Goal: Task Accomplishment & Management: Manage account settings

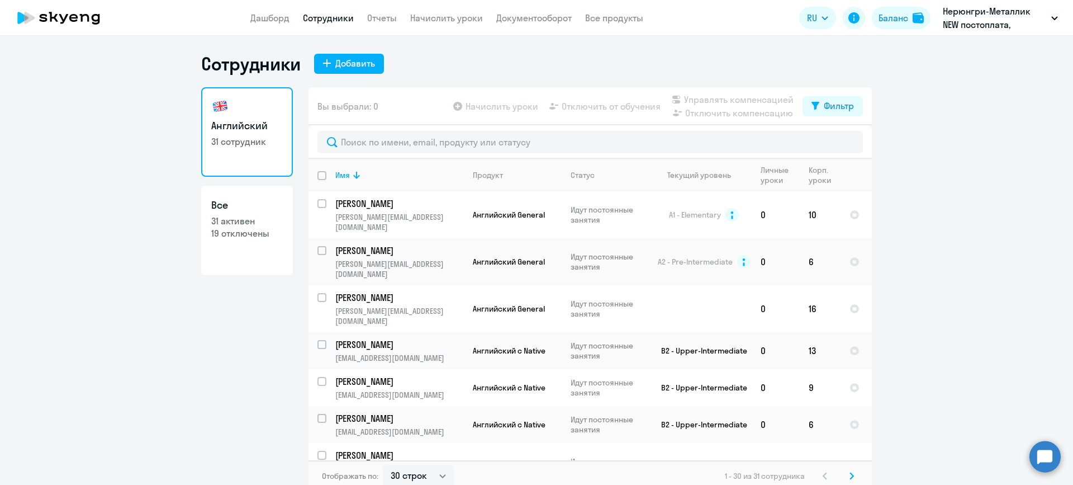
select select "30"
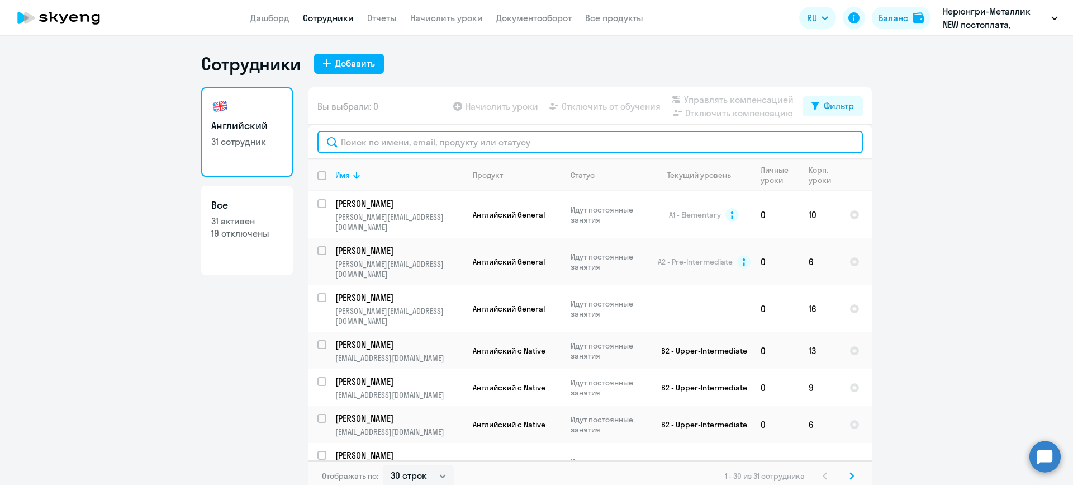
click at [445, 144] on input "text" at bounding box center [590, 142] width 546 height 22
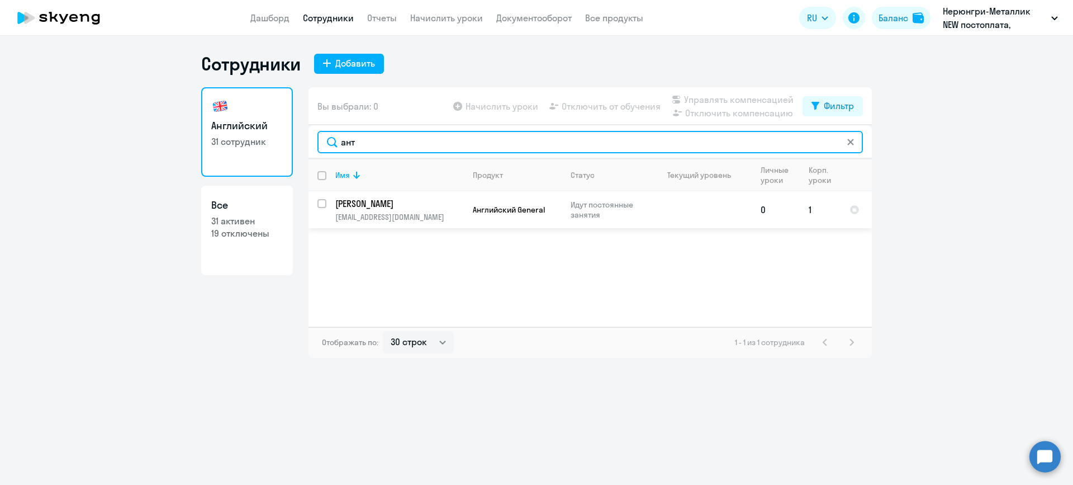
type input "ант"
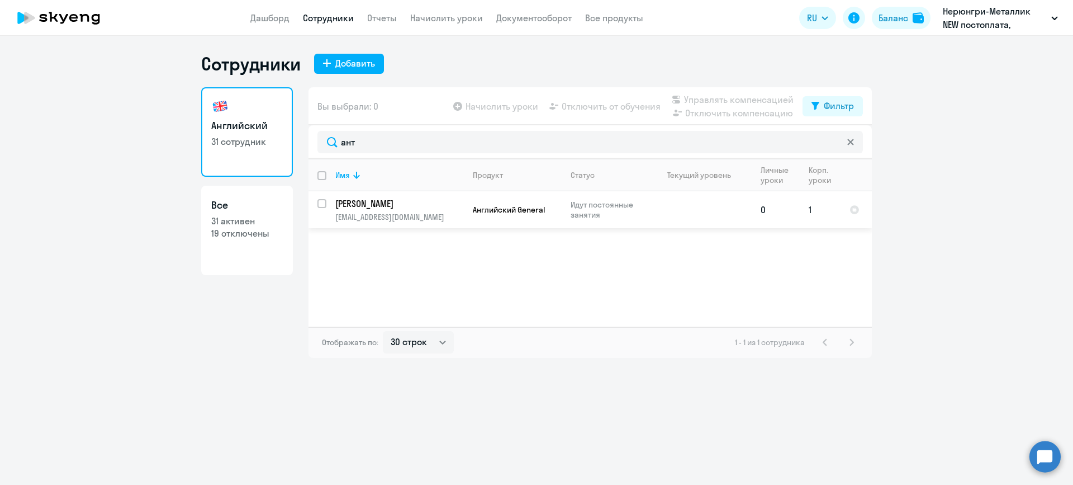
click at [681, 207] on td at bounding box center [700, 209] width 104 height 37
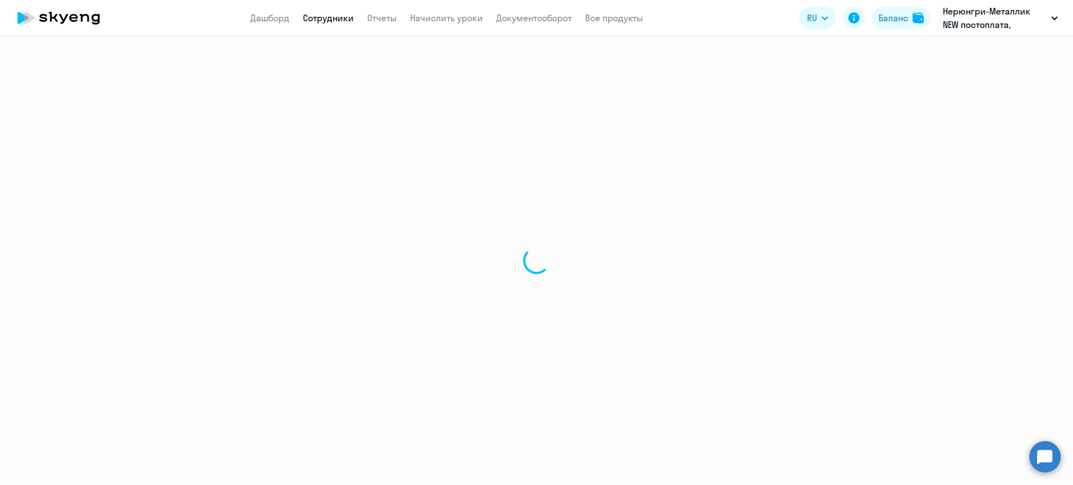
select select "english"
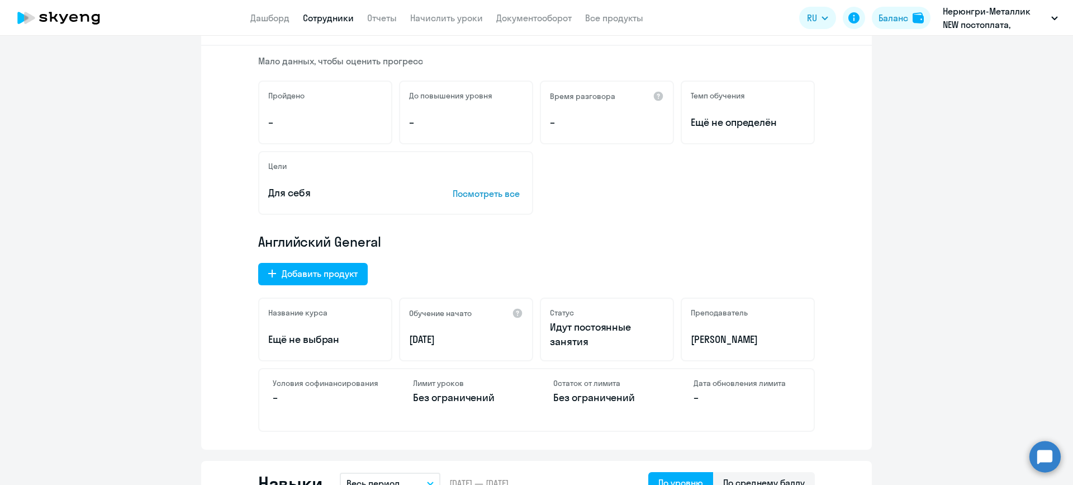
scroll to position [168, 0]
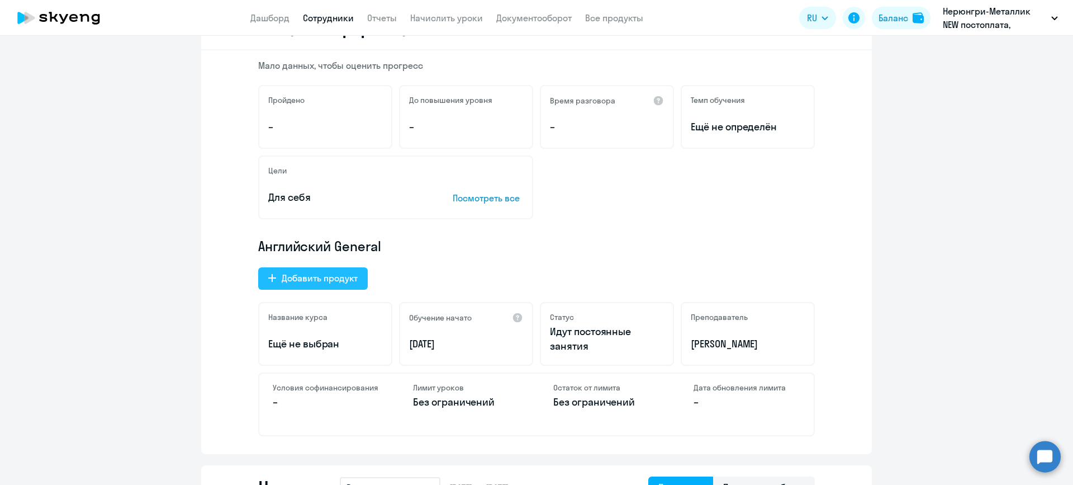
click at [335, 276] on div "Добавить продукт" at bounding box center [320, 277] width 76 height 13
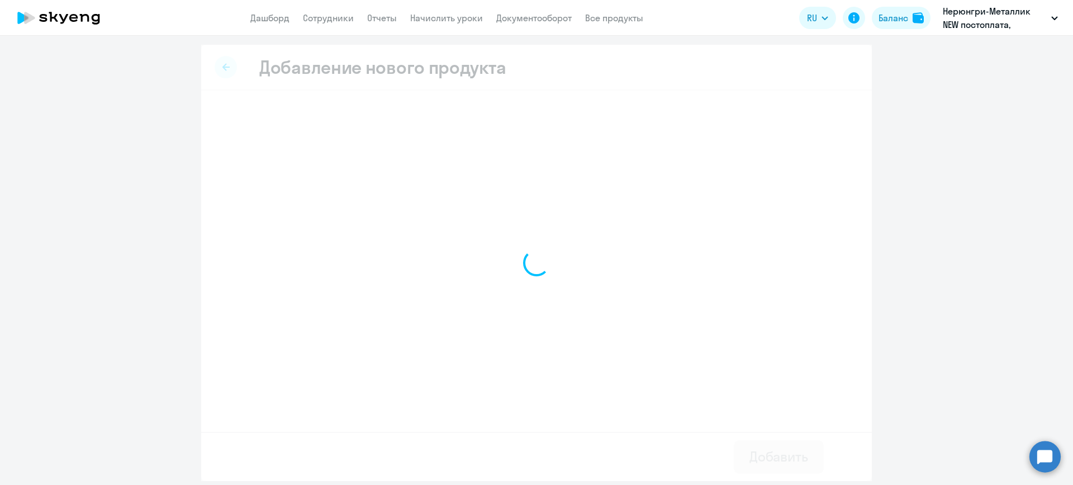
select select "french_adult_not_native_speaker_premium"
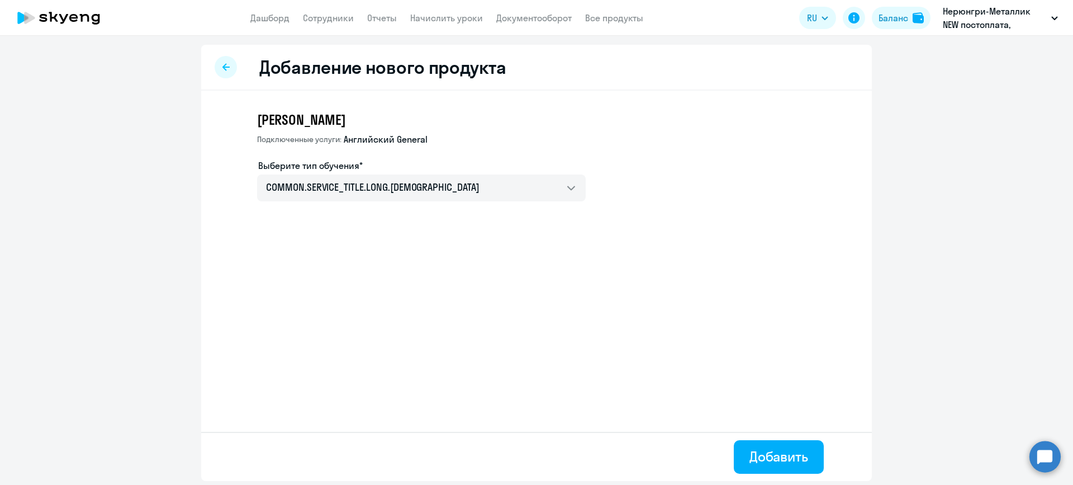
click at [222, 67] on div at bounding box center [226, 67] width 22 height 22
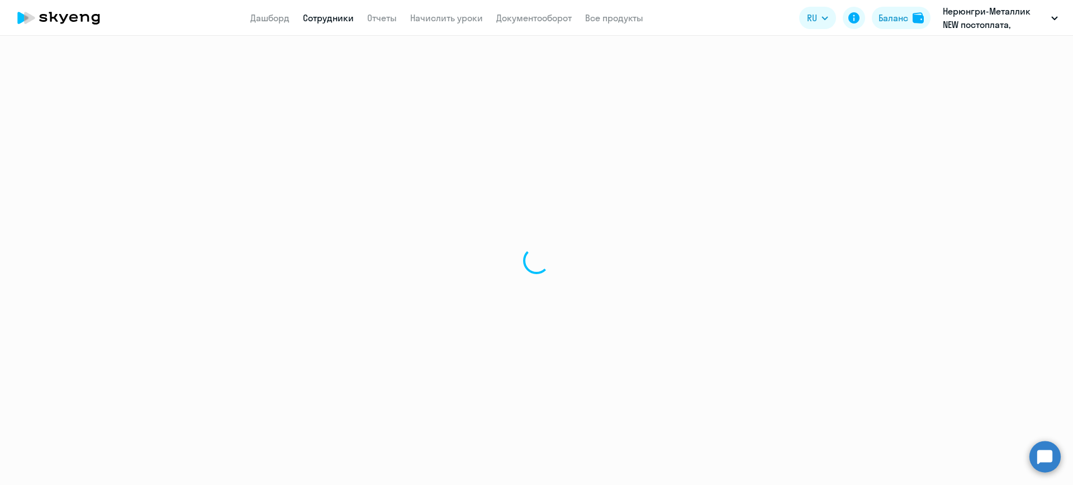
select select "english"
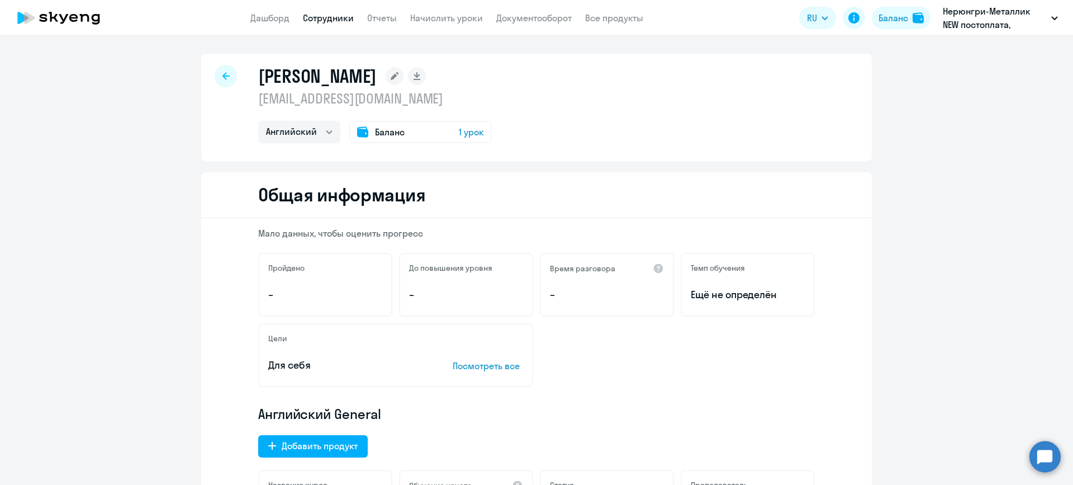
click at [387, 138] on span "Баланс" at bounding box center [390, 131] width 30 height 13
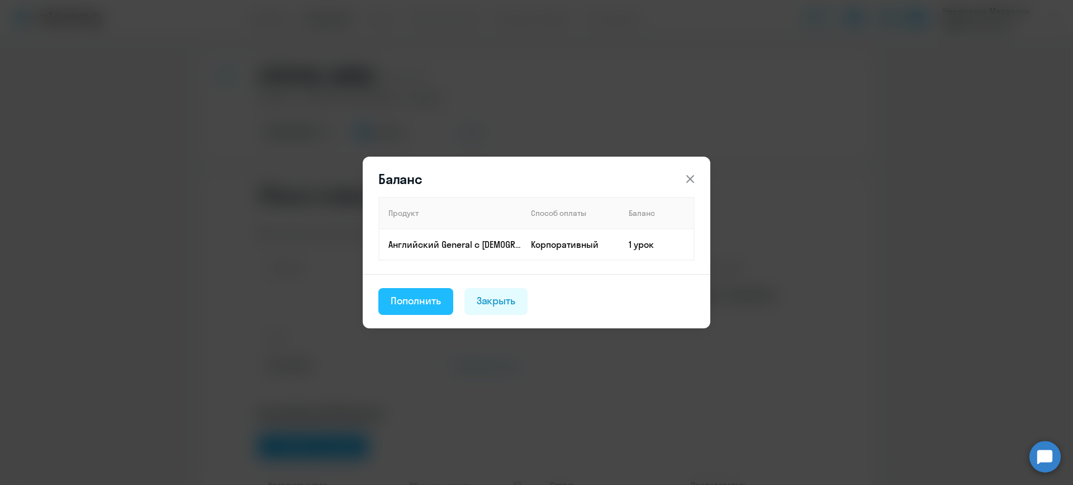
click at [433, 300] on div "Пополнить" at bounding box center [416, 300] width 50 height 15
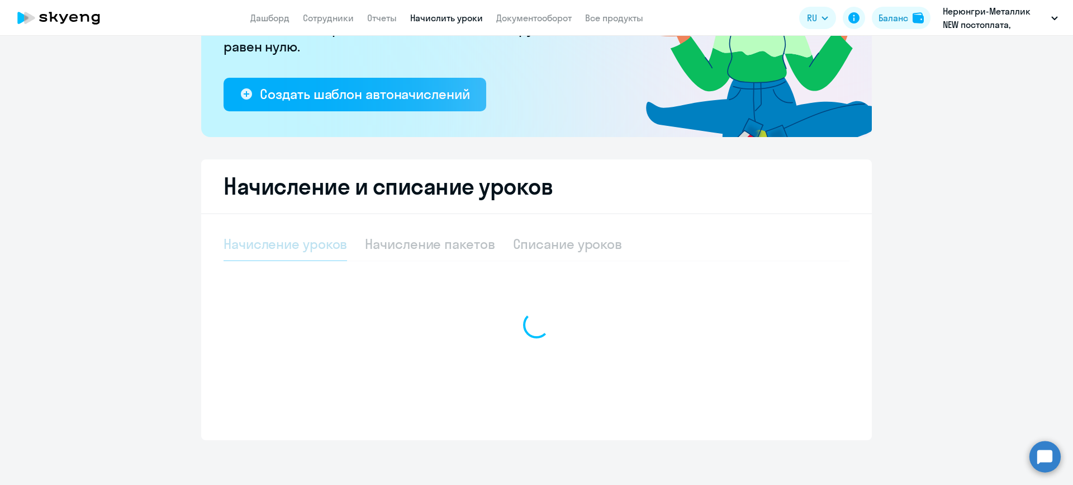
select select "10"
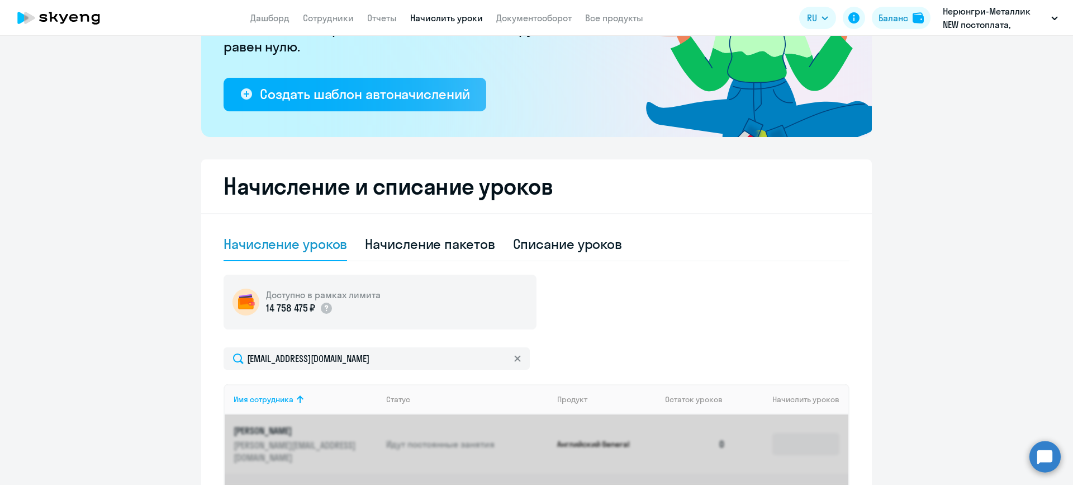
scroll to position [337, 0]
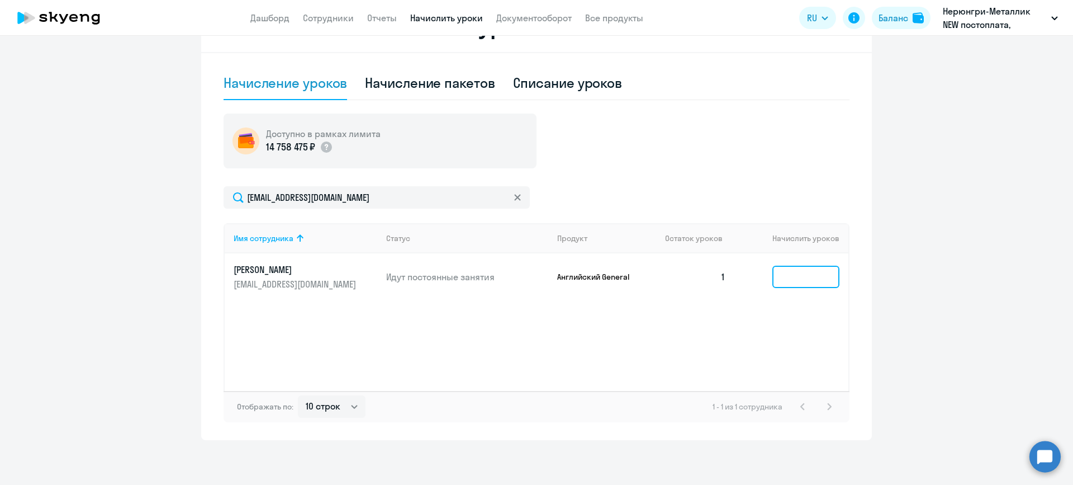
click at [790, 287] on input at bounding box center [805, 276] width 67 height 22
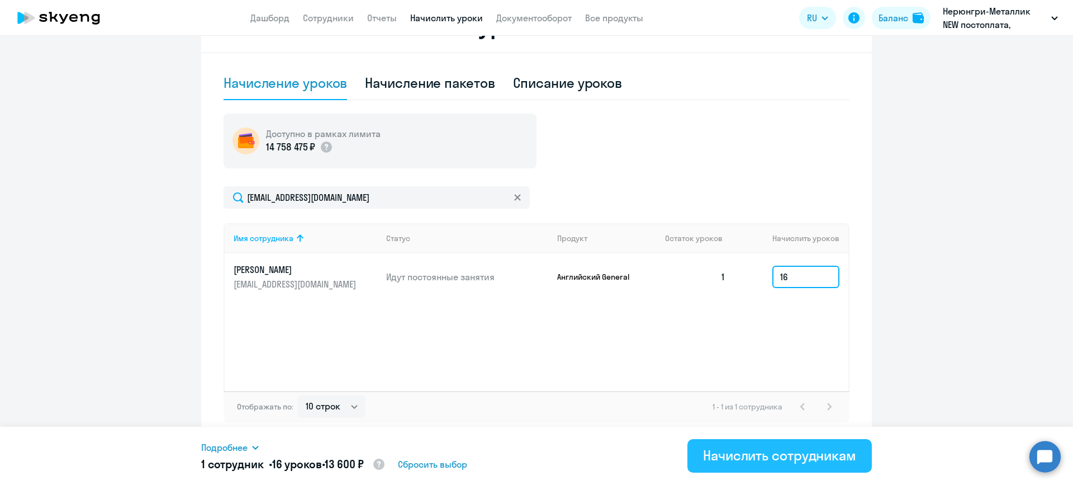
type input "16"
click at [809, 457] on div "Начислить сотрудникам" at bounding box center [779, 455] width 153 height 18
